Goal: Information Seeking & Learning: Learn about a topic

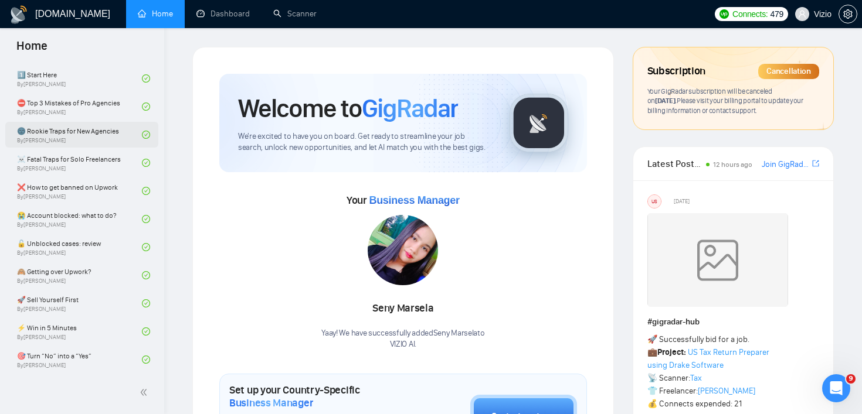
scroll to position [284, 0]
click at [79, 251] on link "🔓 Unblocked cases: review By [PERSON_NAME]" at bounding box center [79, 247] width 125 height 26
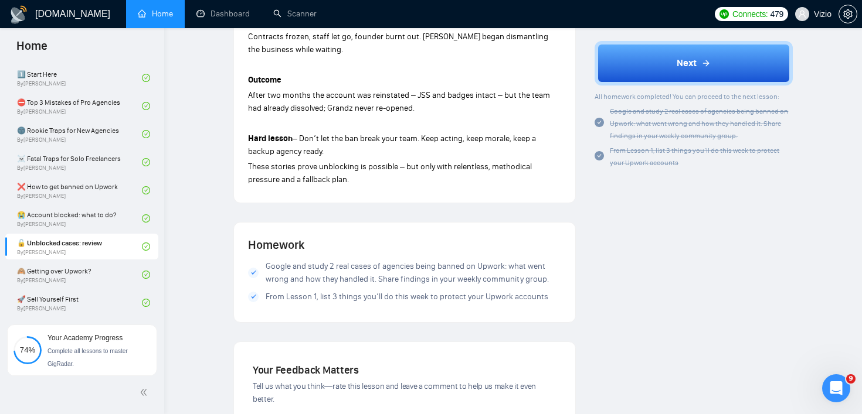
scroll to position [835, 0]
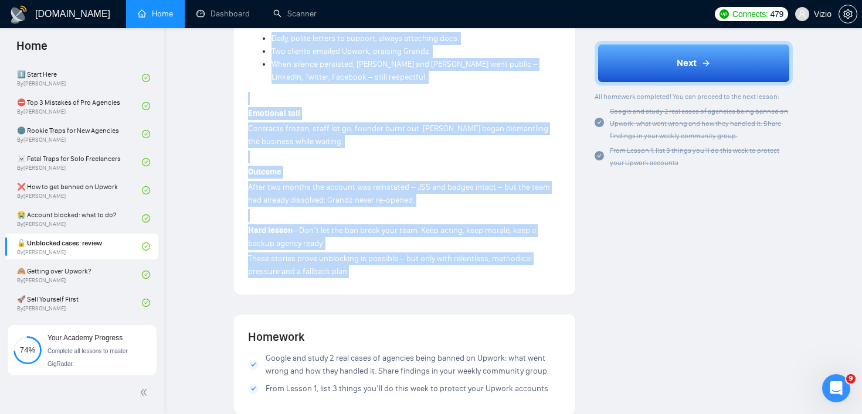
drag, startPoint x: 247, startPoint y: 121, endPoint x: 419, endPoint y: 253, distance: 217.0
copy div "Lore Ipsum 7 – Dol S Ame Consectetu adi Elit $094S Do eius tem-in ut Labore (54…"
click at [100, 267] on link "🙈 Getting over Upwork? By [PERSON_NAME]" at bounding box center [79, 275] width 125 height 26
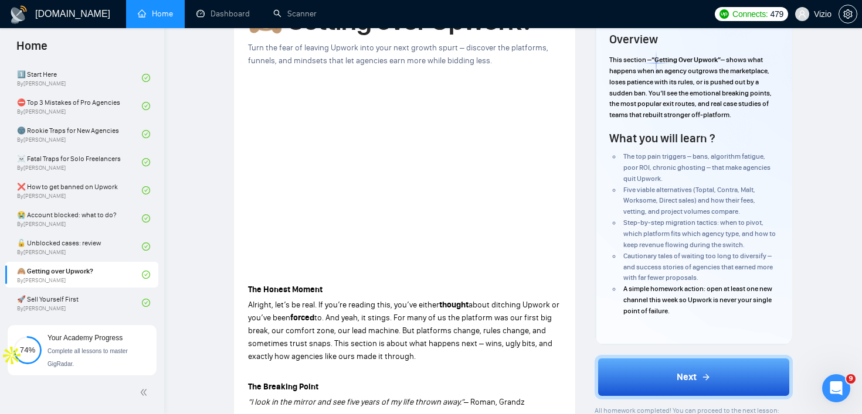
scroll to position [121, 0]
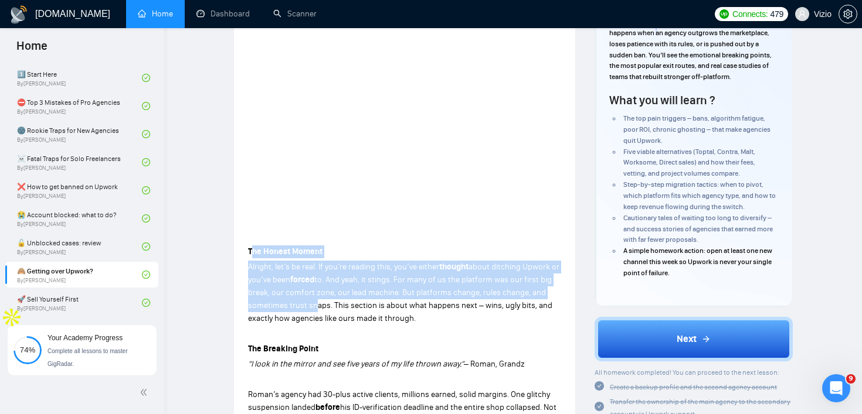
drag, startPoint x: 250, startPoint y: 246, endPoint x: 310, endPoint y: 311, distance: 88.8
click at [268, 247] on strong "The Honest Moment" at bounding box center [285, 252] width 74 height 10
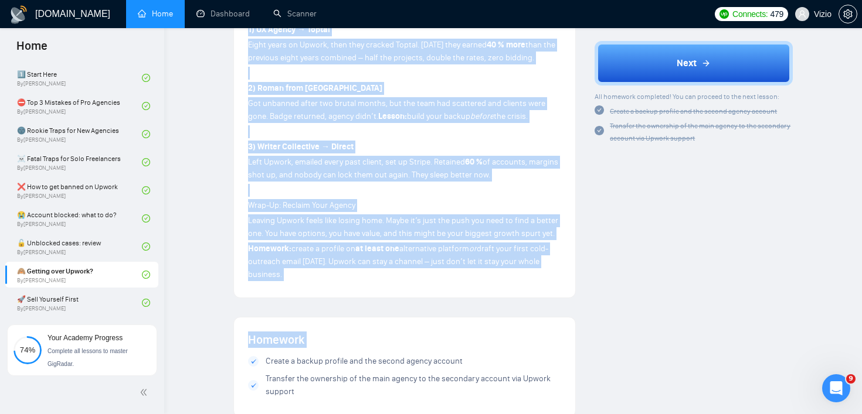
scroll to position [1248, 0]
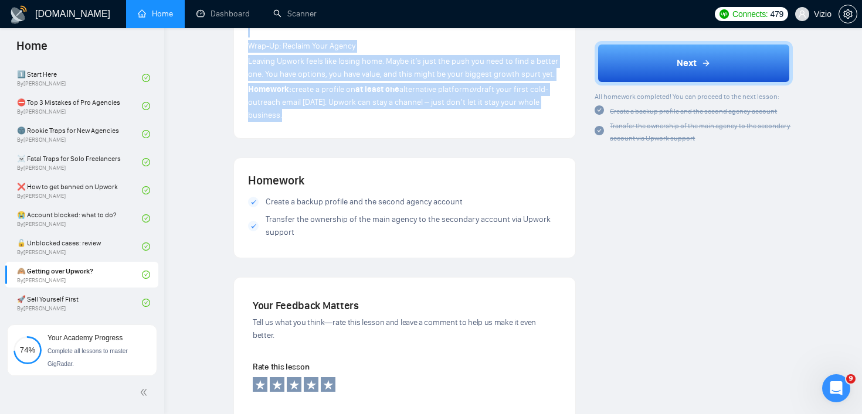
drag, startPoint x: 248, startPoint y: 251, endPoint x: 428, endPoint y: 128, distance: 217.7
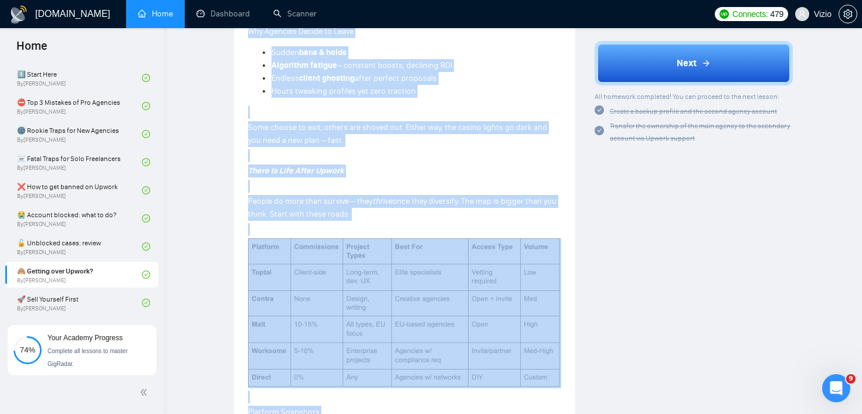
scroll to position [499, 0]
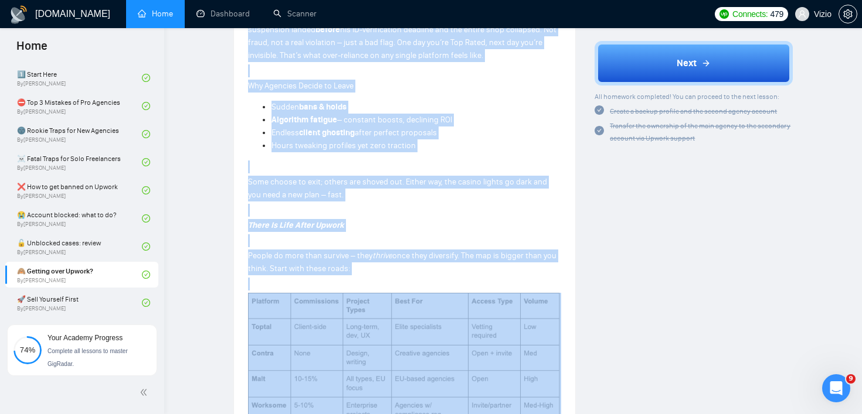
copy div "Lor Ipsumd Sitame Consect, adi’e se doei. Te inc’ut laboree dolo, mag’al enimad…"
click at [389, 85] on p "Why Agencies Decide to Leave" at bounding box center [404, 86] width 313 height 13
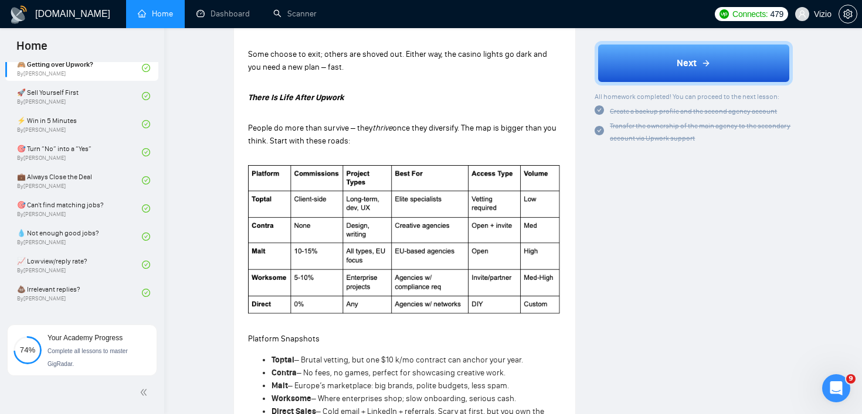
scroll to position [438, 0]
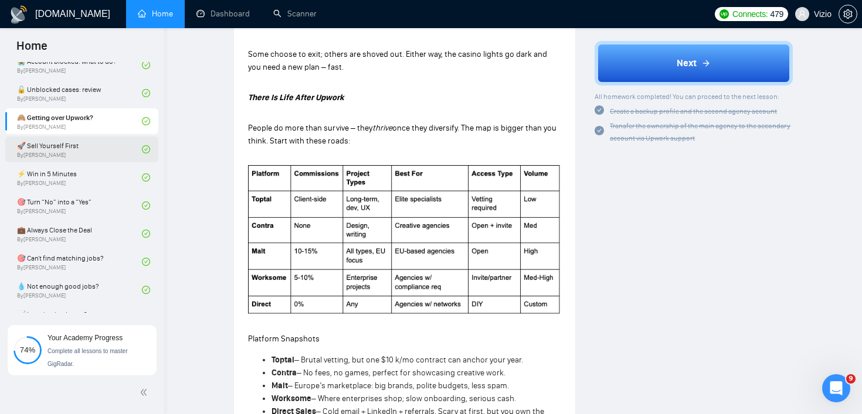
click at [91, 151] on link "🚀 Sell Yourself First By [PERSON_NAME]" at bounding box center [79, 150] width 125 height 26
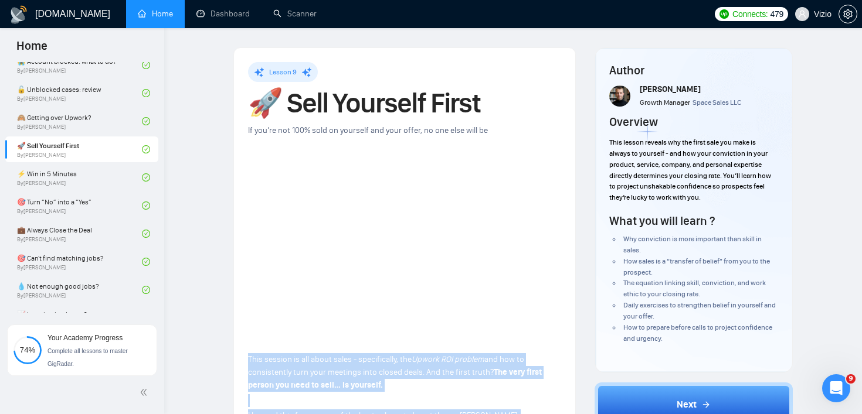
drag, startPoint x: 302, startPoint y: 71, endPoint x: 236, endPoint y: 361, distance: 297.8
copy div "Lore ipsumdo si ame conse adipi - elitseddoeiu, tem Incidi UTL etdolor mag ali …"
click at [100, 188] on link "⚡ Win in 5 Minutes By [PERSON_NAME]" at bounding box center [79, 178] width 125 height 26
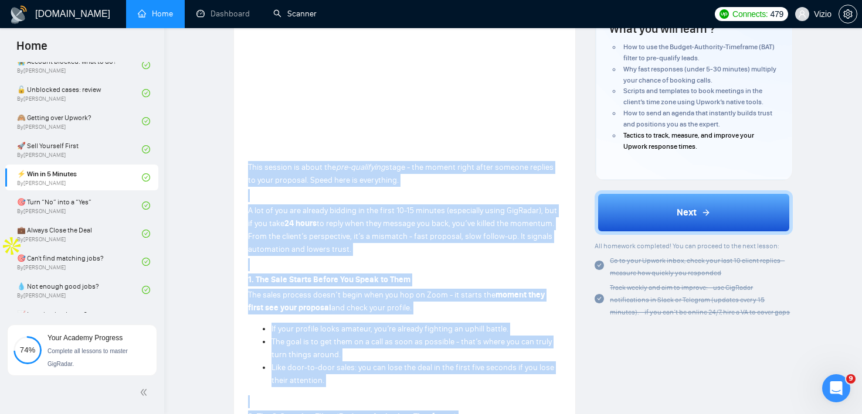
scroll to position [110, 0]
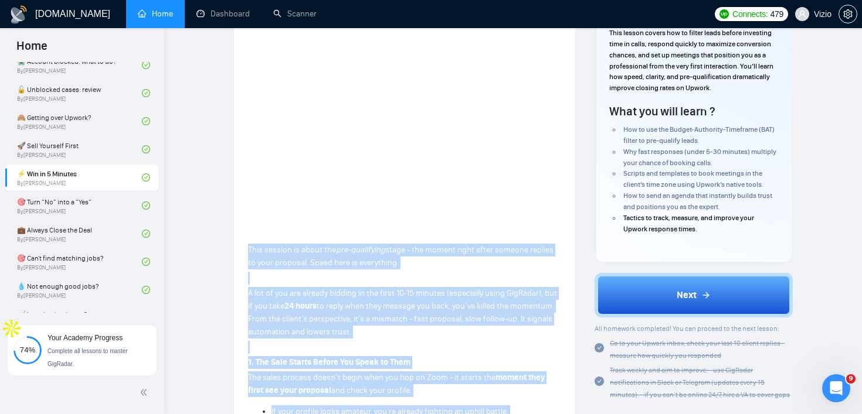
drag, startPoint x: 294, startPoint y: 144, endPoint x: 241, endPoint y: 233, distance: 103.3
copy div "Lore ipsumdo si ametc adi eli-seddoeiusm tempo - inc utlabo etdol magna aliquae…"
click at [82, 200] on link "🎯 Turn “No” into a “Yes” By [PERSON_NAME]" at bounding box center [79, 206] width 125 height 26
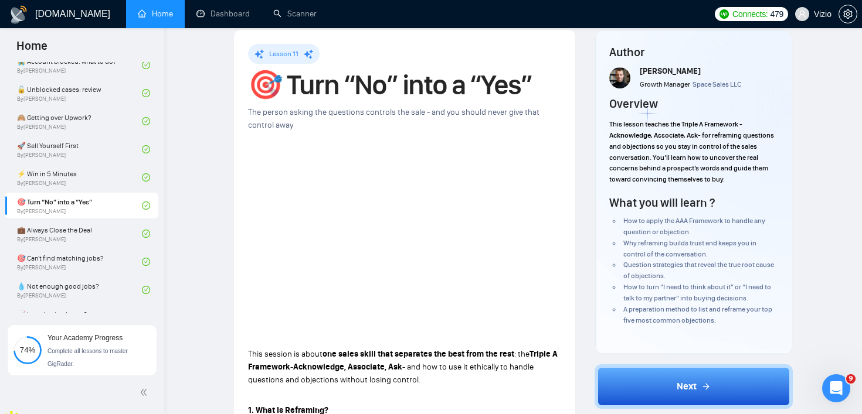
scroll to position [19, 0]
drag, startPoint x: 380, startPoint y: 172, endPoint x: 231, endPoint y: 340, distance: 224.2
copy div "Lore ipsumdo si ametc adi elits doeiu temp incididun utl etdo magn ali enim : a…"
click at [85, 231] on link "💼 Always Close the Deal By [PERSON_NAME]" at bounding box center [79, 234] width 125 height 26
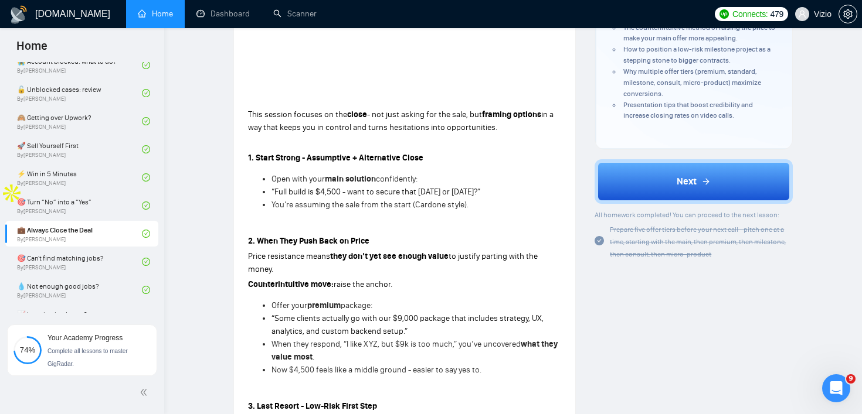
scroll to position [250, 0]
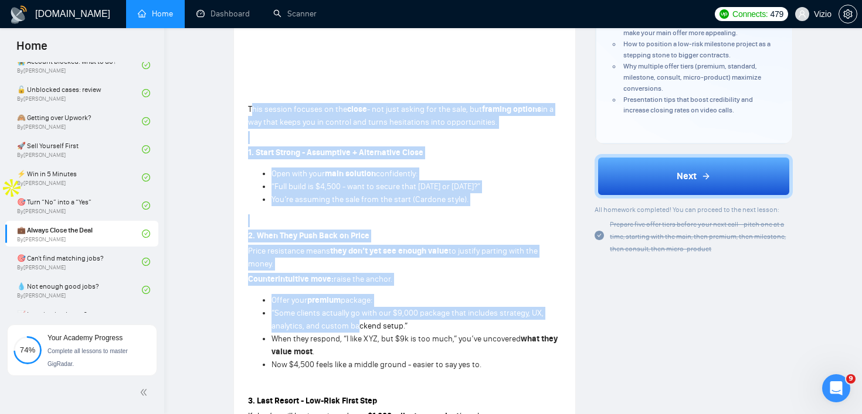
drag, startPoint x: 250, startPoint y: 104, endPoint x: 358, endPoint y: 317, distance: 238.6
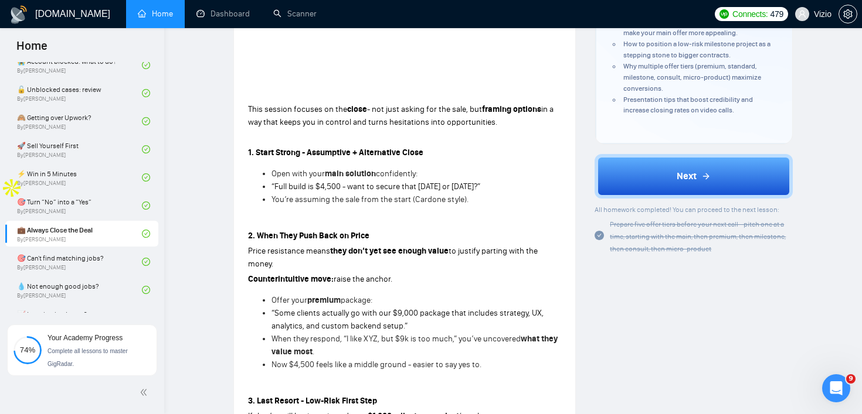
click at [253, 117] on span "in a way that keeps you in control and turns hesitations into opportunities." at bounding box center [400, 115] width 305 height 23
click at [252, 110] on span "This session focuses on the" at bounding box center [297, 109] width 99 height 10
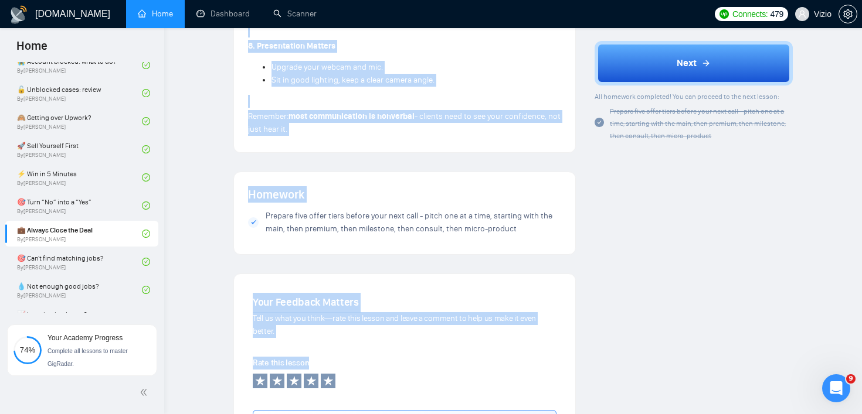
scroll to position [1303, 0]
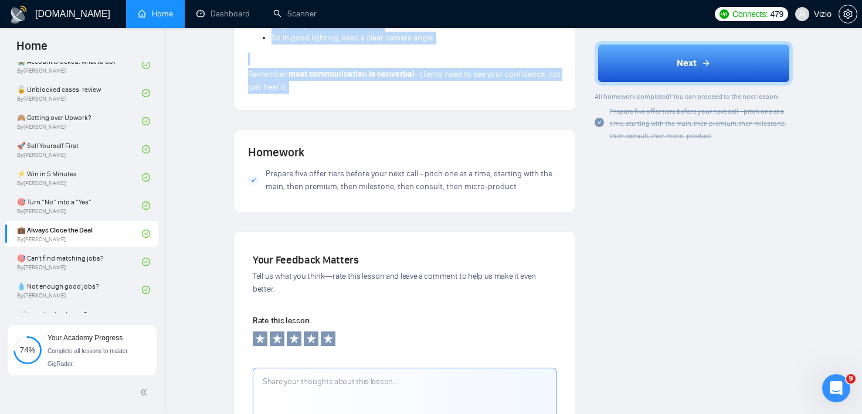
drag, startPoint x: 252, startPoint y: 110, endPoint x: 368, endPoint y: 103, distance: 115.7
copy div "Lore ipsumdo sitamet co adi elits - doe temp incidi utl etd magn, ali enimadm v…"
click at [97, 257] on link "🎯 Can't find matching jobs? By [PERSON_NAME]" at bounding box center [79, 262] width 125 height 26
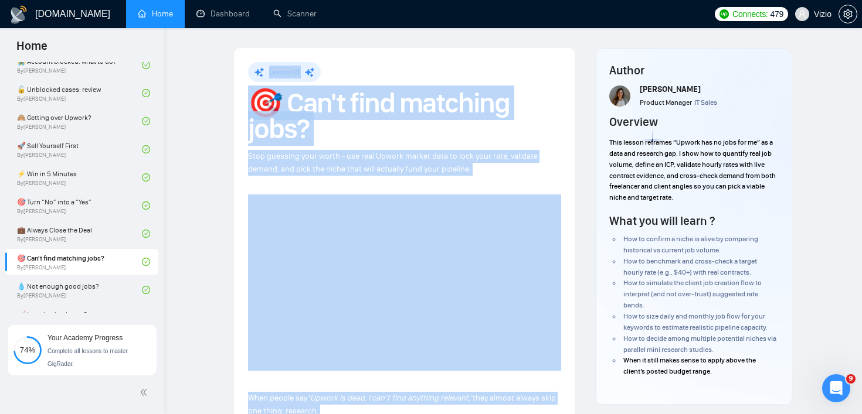
click at [447, 121] on h1 "🎯 Can't find matching jobs?" at bounding box center [404, 116] width 313 height 52
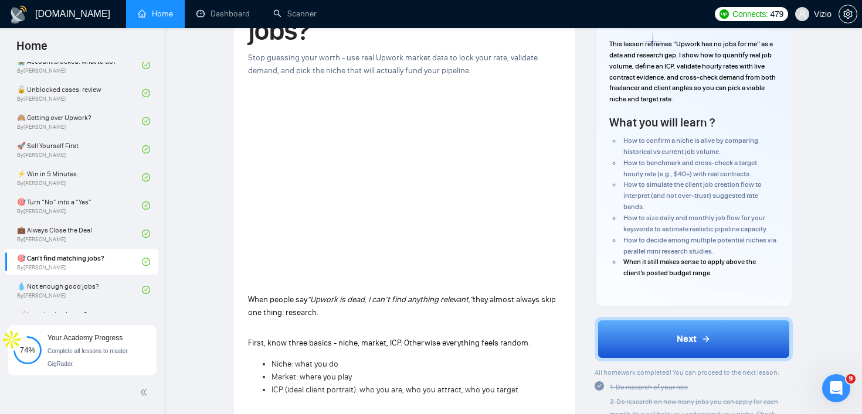
scroll to position [195, 0]
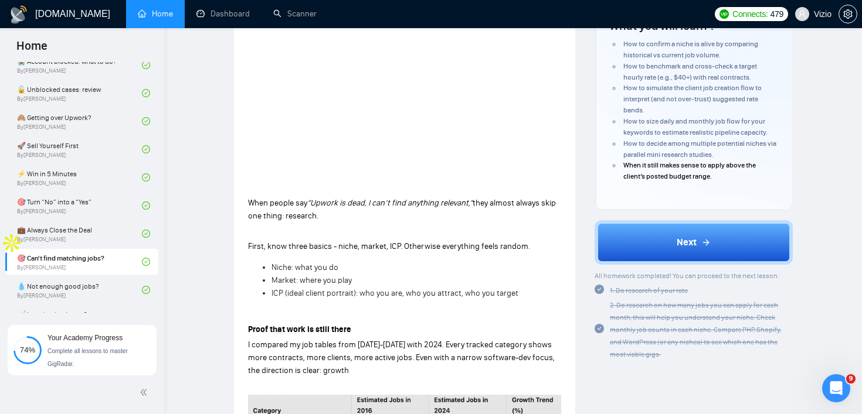
click at [345, 205] on em "“Upwork is dead, I can’t find anything relevant,”" at bounding box center [389, 203] width 165 height 10
click at [345, 203] on em "“Upwork is dead, I can’t find anything relevant,”" at bounding box center [389, 203] width 165 height 10
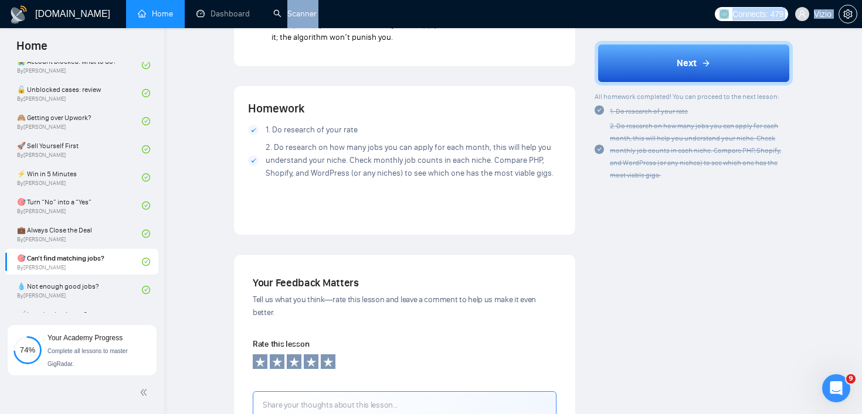
scroll to position [1226, 0]
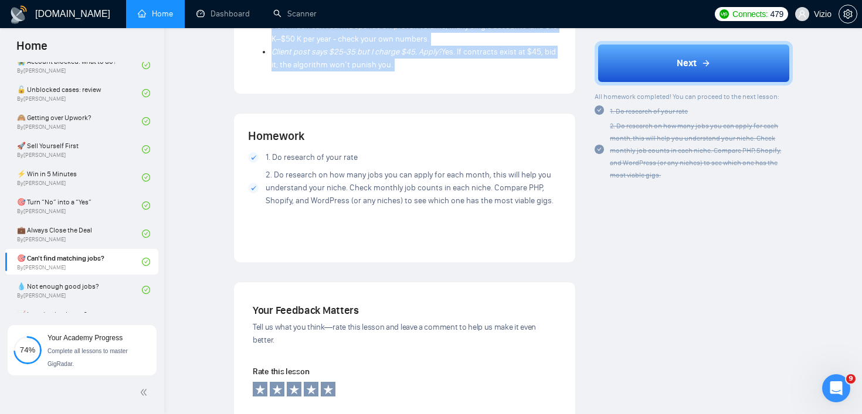
drag, startPoint x: 345, startPoint y: 203, endPoint x: 427, endPoint y: 41, distance: 181.4
copy div "Lore ipsumd sit “Ametco ad elit, S doe’t inci utlabore etdolore,” magn aliqua e…"
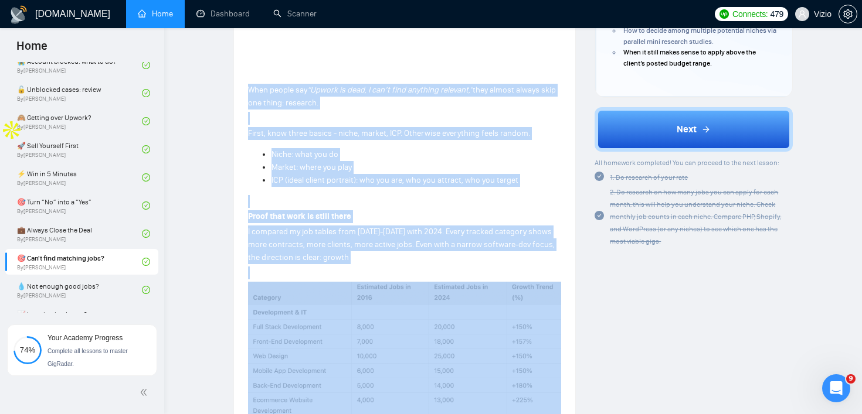
scroll to position [295, 0]
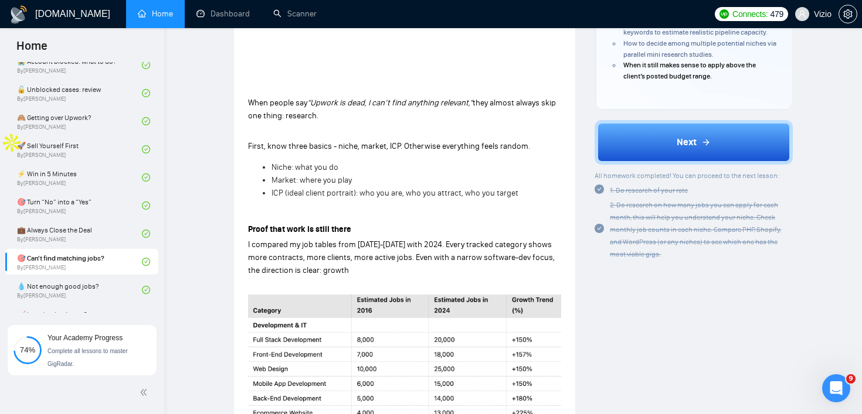
click at [314, 182] on span "Market: where you play" at bounding box center [311, 180] width 80 height 10
click at [64, 283] on link "💧 Not enough good jobs? By [PERSON_NAME]" at bounding box center [79, 290] width 125 height 26
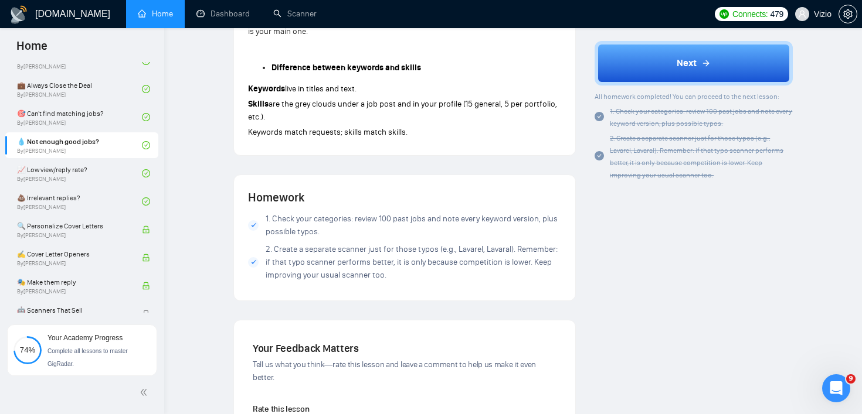
scroll to position [902, 0]
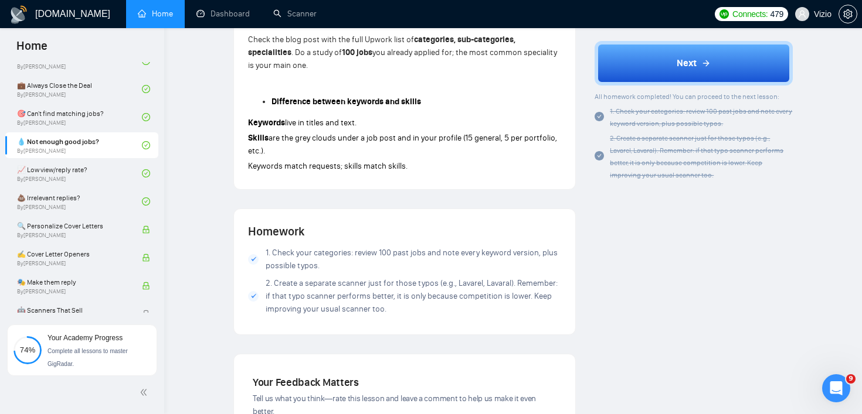
click at [419, 169] on p "Keywords match requests; skills match skills." at bounding box center [404, 166] width 313 height 13
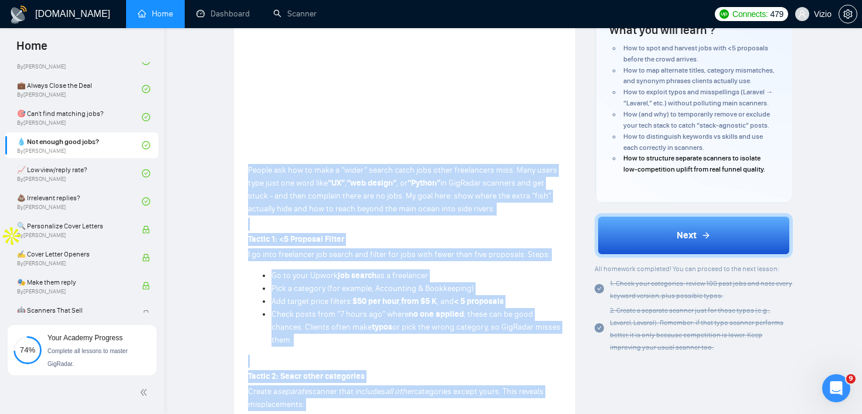
scroll to position [152, 0]
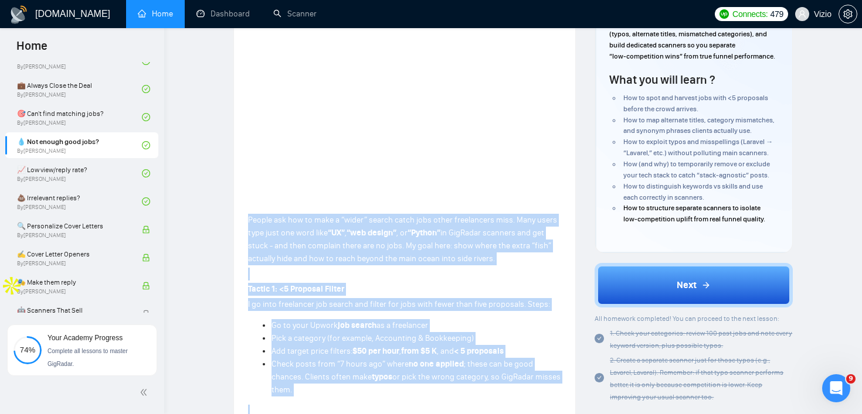
drag, startPoint x: 410, startPoint y: 172, endPoint x: 249, endPoint y: 212, distance: 165.5
copy div "Loremi dol sit am cons a “elits” doeius tempo inci utlab etdoloremag aliq. Enim…"
click at [110, 175] on link "📈 Low view/reply rate? By [PERSON_NAME]" at bounding box center [79, 174] width 125 height 26
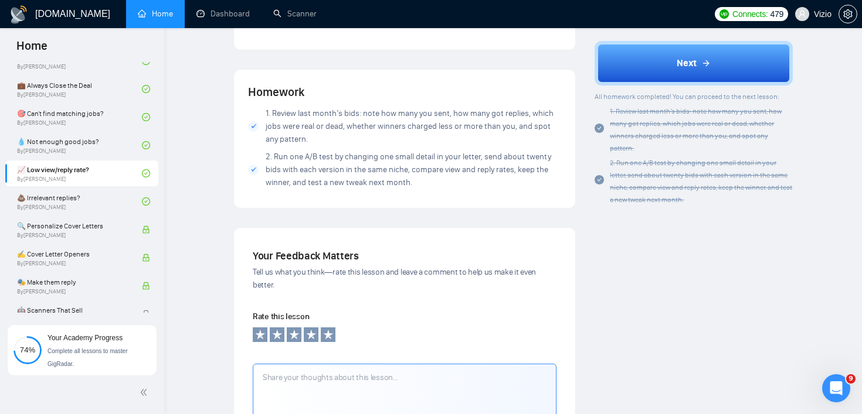
scroll to position [1109, 0]
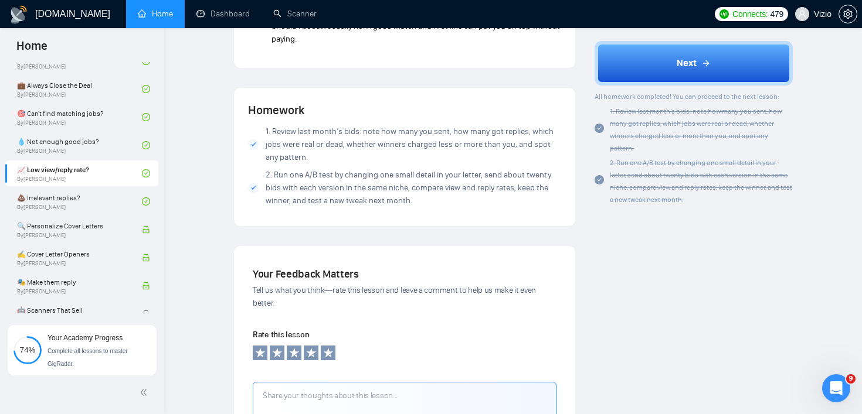
drag, startPoint x: 347, startPoint y: 47, endPoint x: 308, endPoint y: 251, distance: 208.2
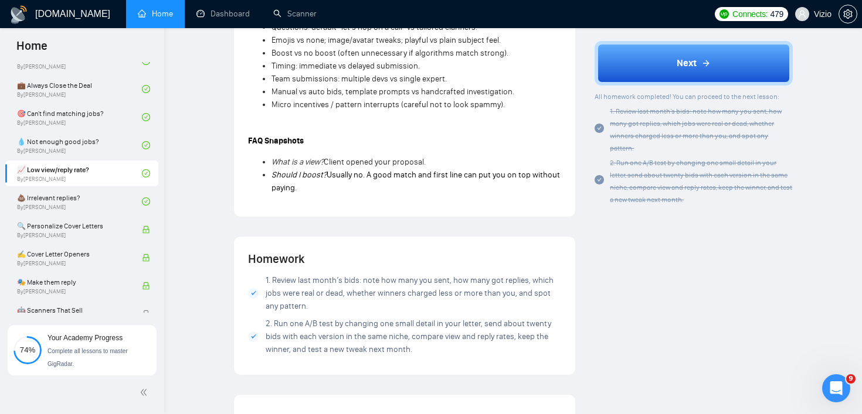
scroll to position [959, 0]
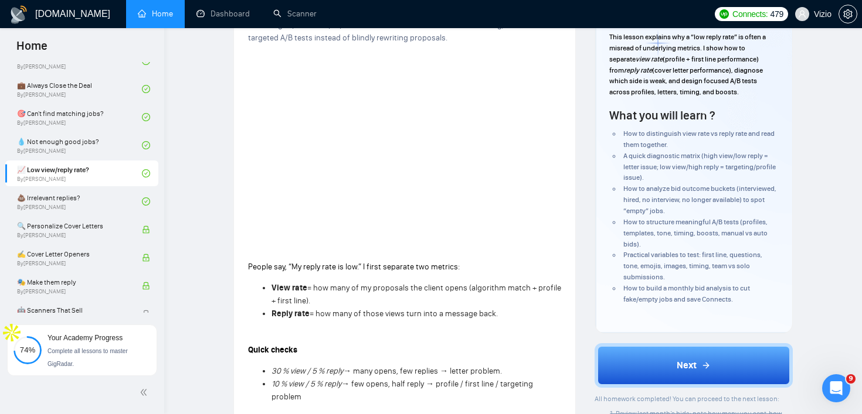
scroll to position [0, 0]
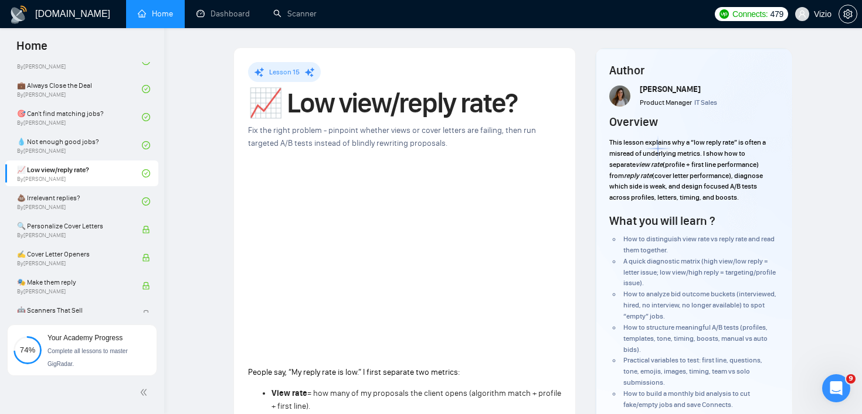
drag, startPoint x: 302, startPoint y: 196, endPoint x: 237, endPoint y: 379, distance: 193.4
copy div "Loremi dol, “Si ametc adip el sed.” D eiusm temporin utl etdolor: Magn aliq = e…"
click at [76, 195] on link "💩 Irrelevant replies? By [PERSON_NAME]" at bounding box center [79, 202] width 125 height 26
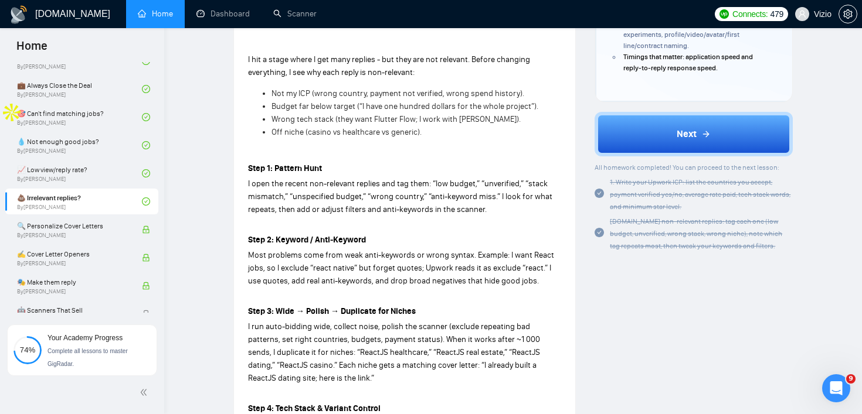
scroll to position [325, 0]
click at [261, 47] on div "Lesson 16 💩 Irrelevant replies? Turn noisy, low‑quality replies into targeted o…" at bounding box center [404, 252] width 313 height 1031
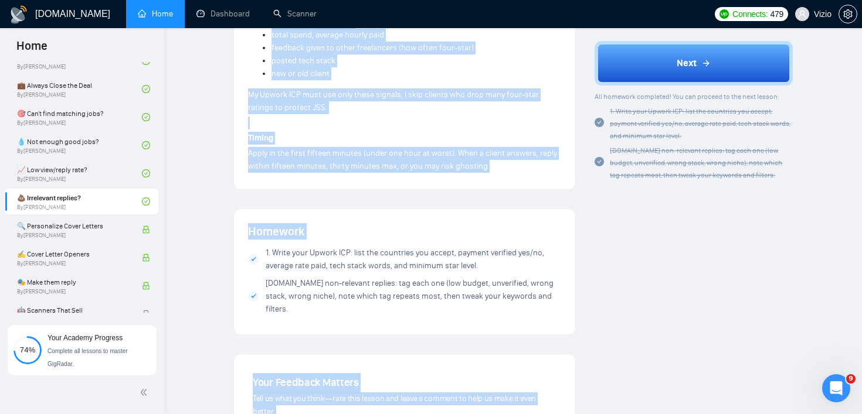
scroll to position [954, 0]
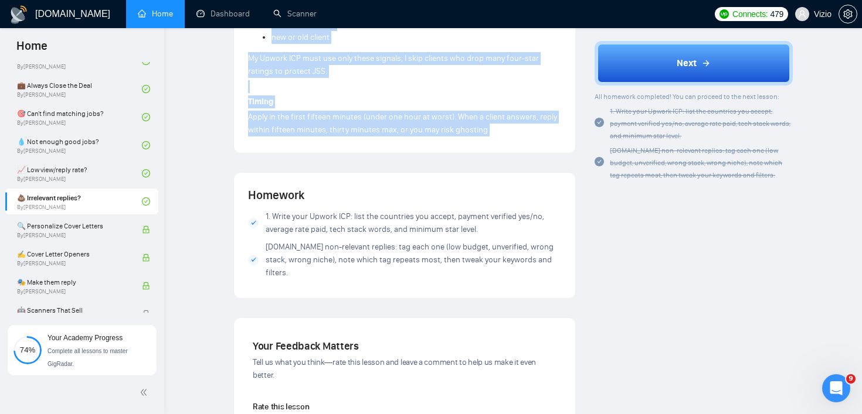
drag, startPoint x: 261, startPoint y: 47, endPoint x: 497, endPoint y: 137, distance: 252.7
copy div "L ips d sitam conse A eli sedd eiusmod - tem inci utl etd magnaali. Enimad mini…"
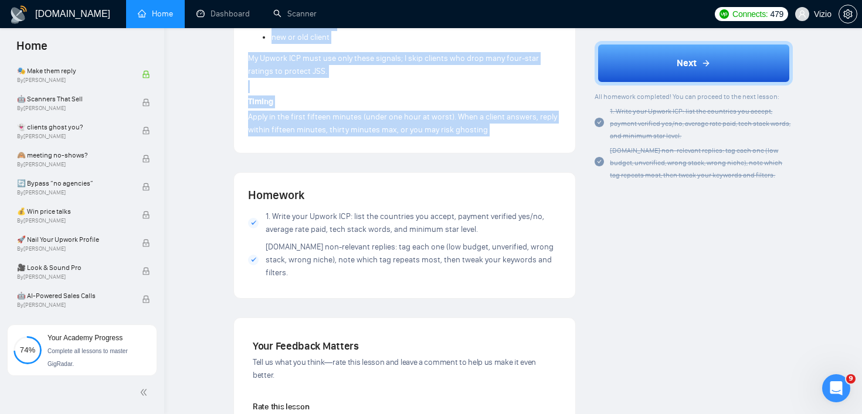
scroll to position [822, 0]
click at [325, 35] on span "new or old client" at bounding box center [300, 37] width 58 height 10
